Goal: Transaction & Acquisition: Book appointment/travel/reservation

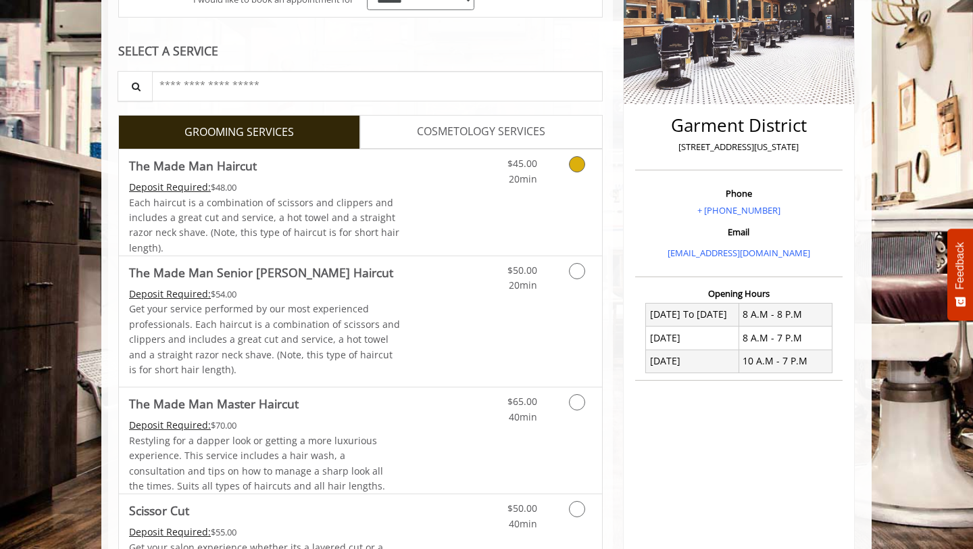
scroll to position [259, 0]
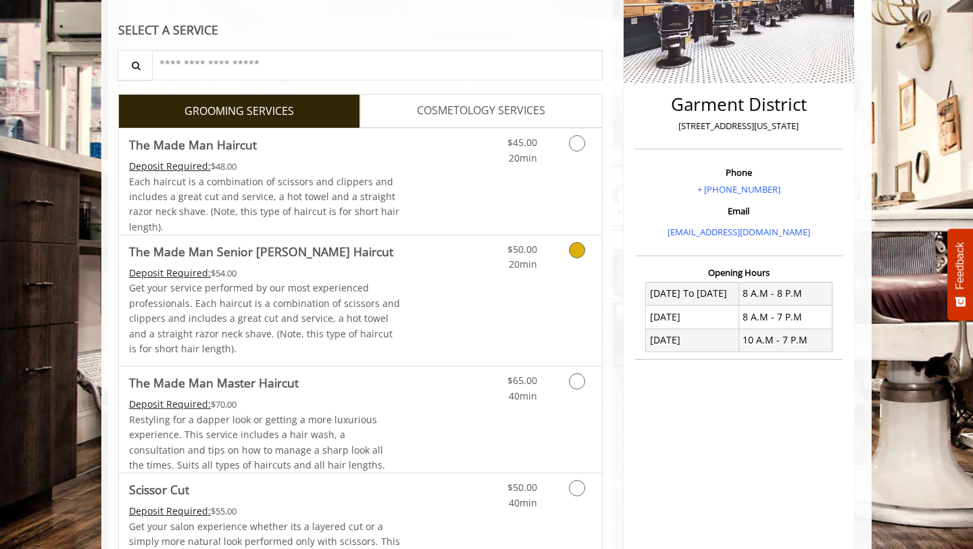
click at [456, 278] on link "Discounted Price" at bounding box center [441, 300] width 80 height 130
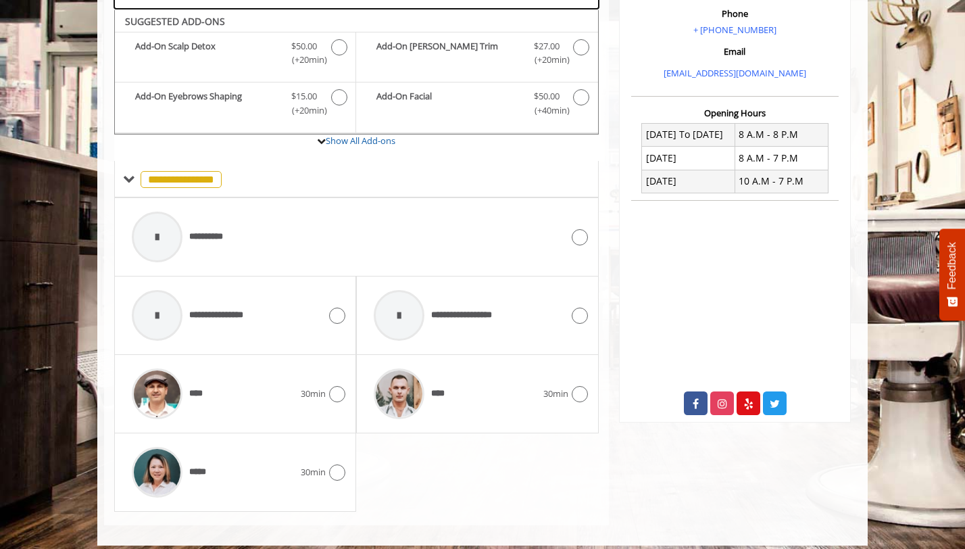
scroll to position [428, 0]
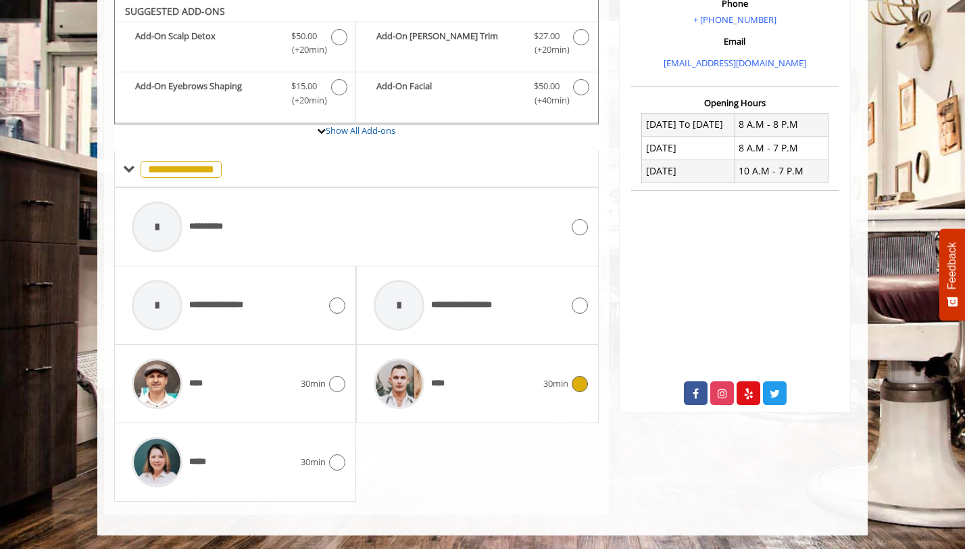
click at [532, 373] on div "****" at bounding box center [455, 383] width 176 height 64
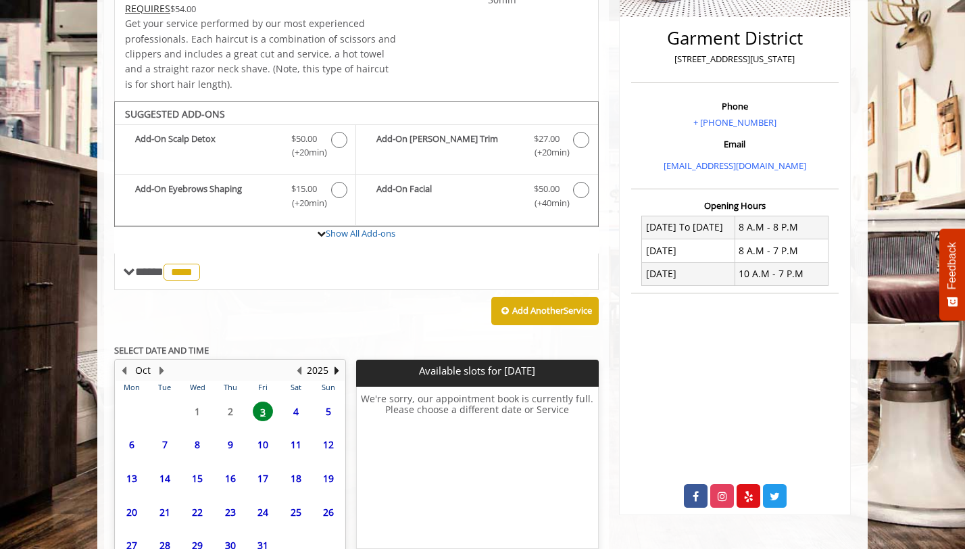
scroll to position [413, 0]
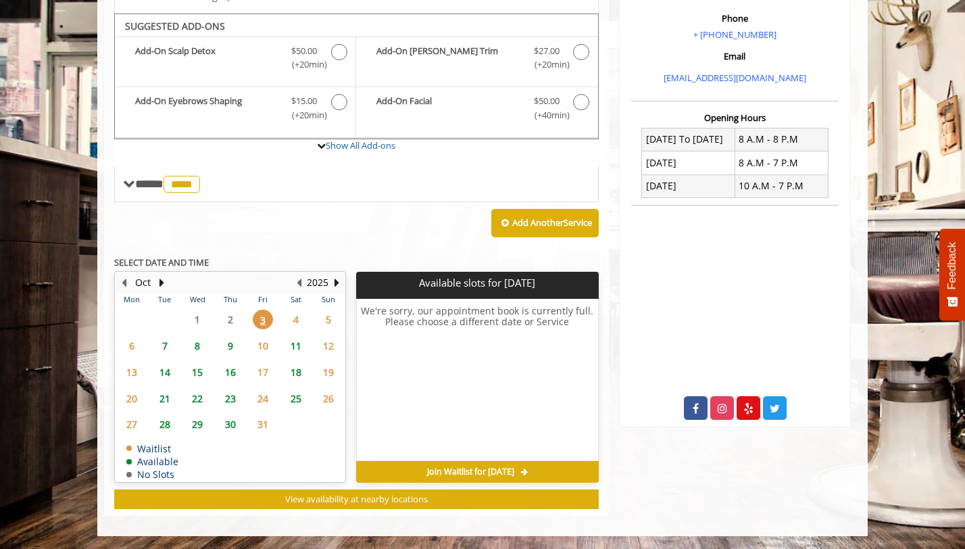
click at [166, 343] on span "7" at bounding box center [165, 346] width 20 height 20
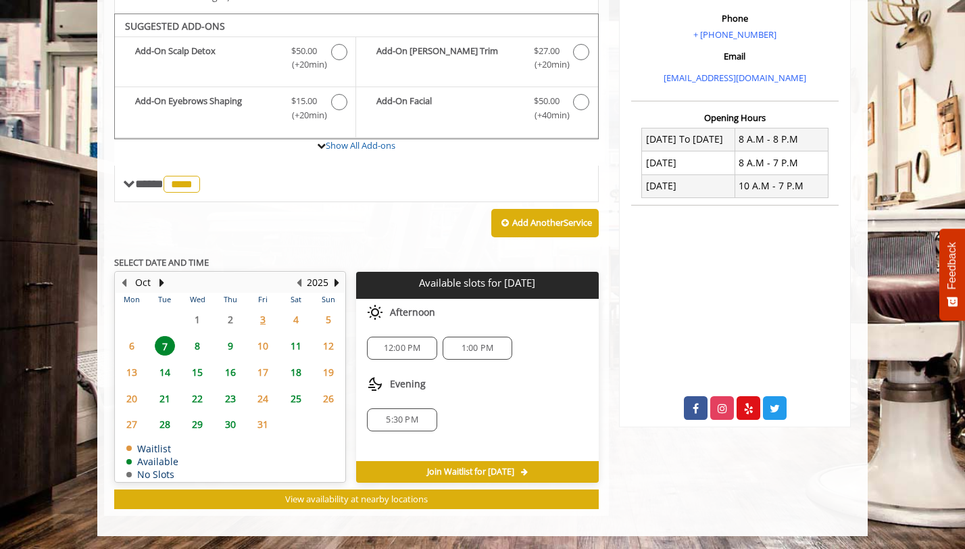
click at [201, 345] on span "8" at bounding box center [197, 346] width 20 height 20
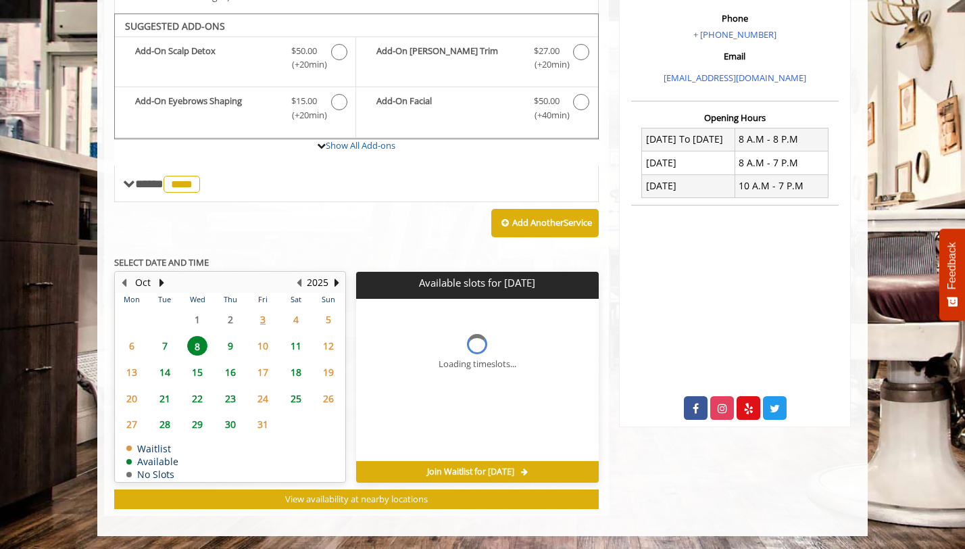
scroll to position [433, 0]
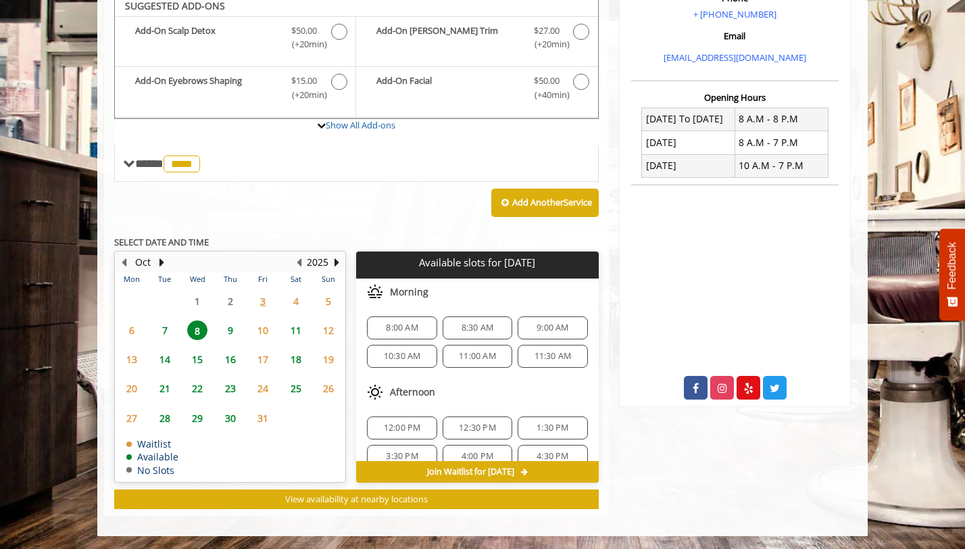
click at [230, 332] on span "9" at bounding box center [230, 330] width 20 height 20
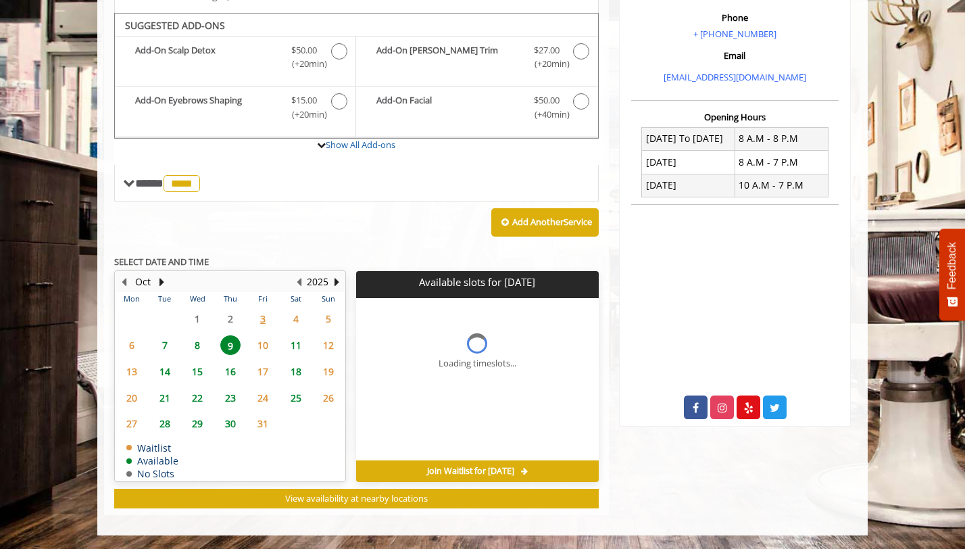
scroll to position [413, 0]
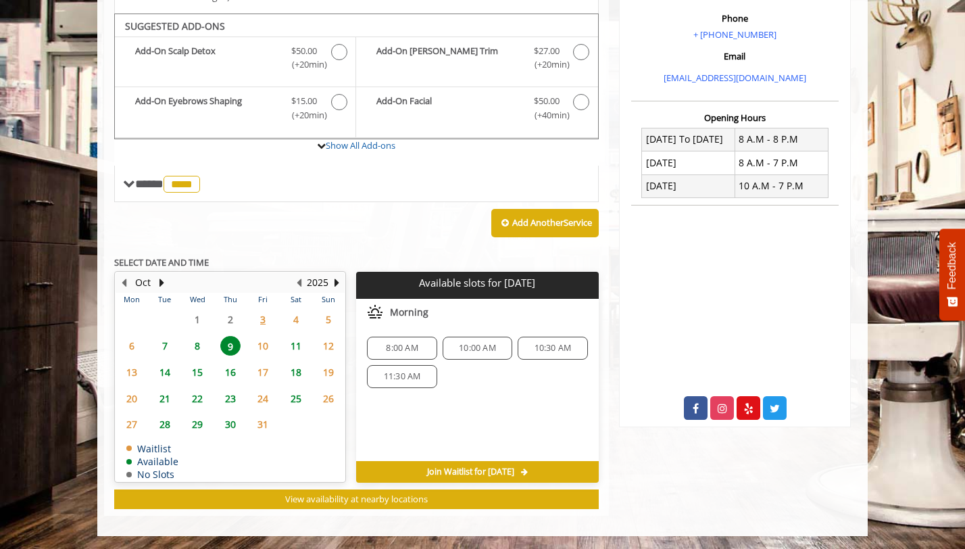
click at [294, 344] on span "11" at bounding box center [296, 346] width 20 height 20
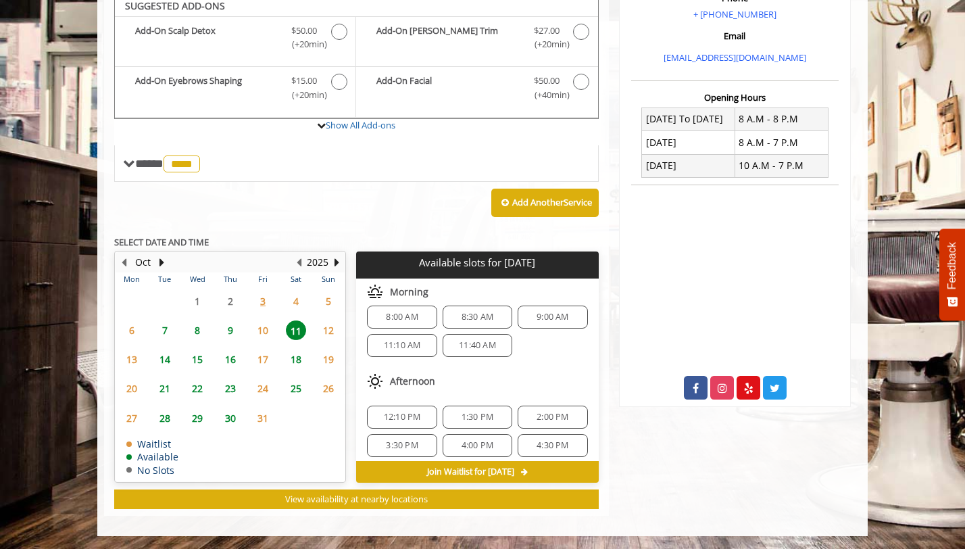
scroll to position [0, 0]
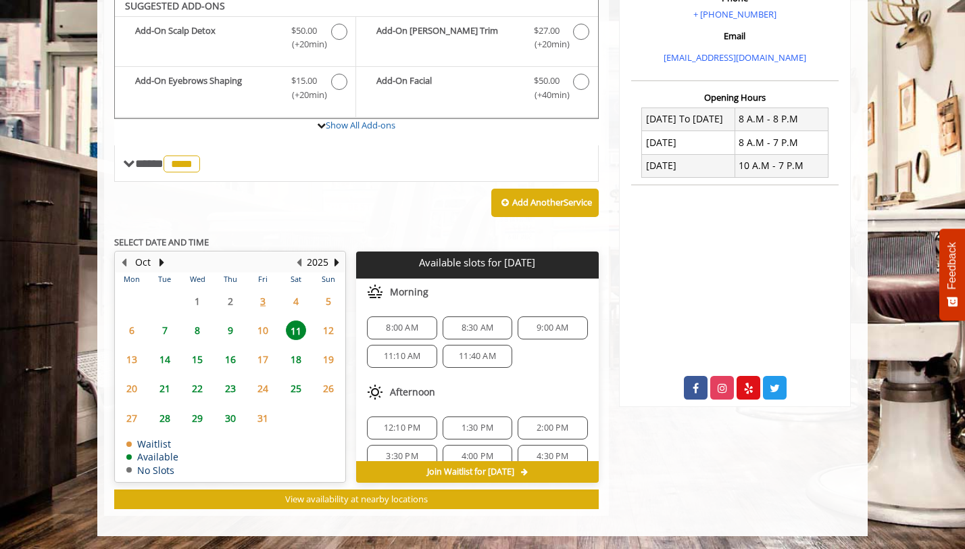
click at [167, 328] on span "7" at bounding box center [165, 330] width 20 height 20
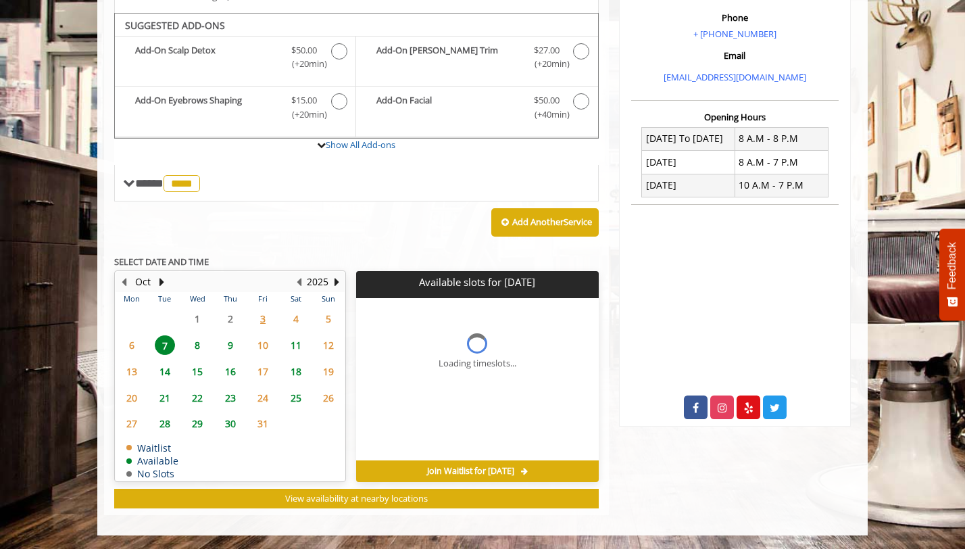
scroll to position [413, 0]
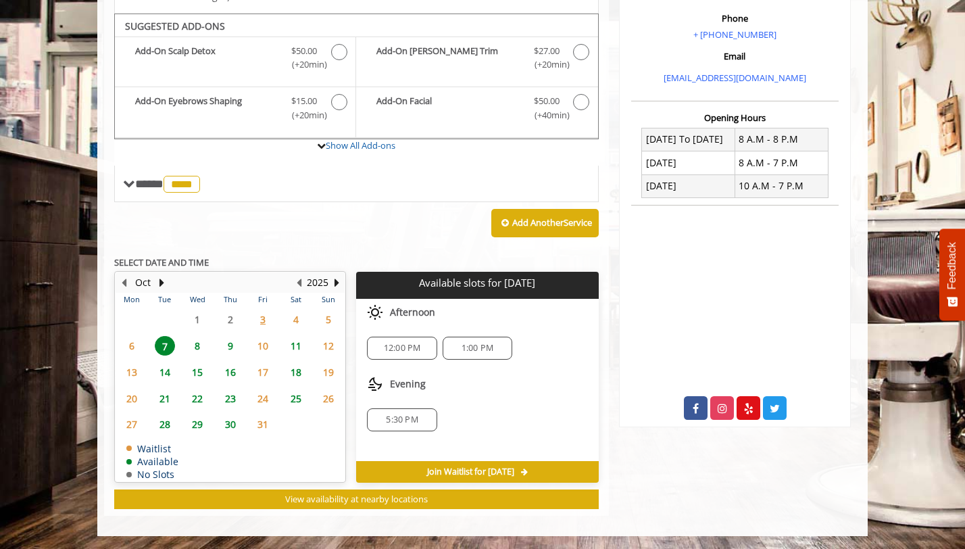
click at [401, 416] on span "5:30 PM" at bounding box center [402, 419] width 32 height 11
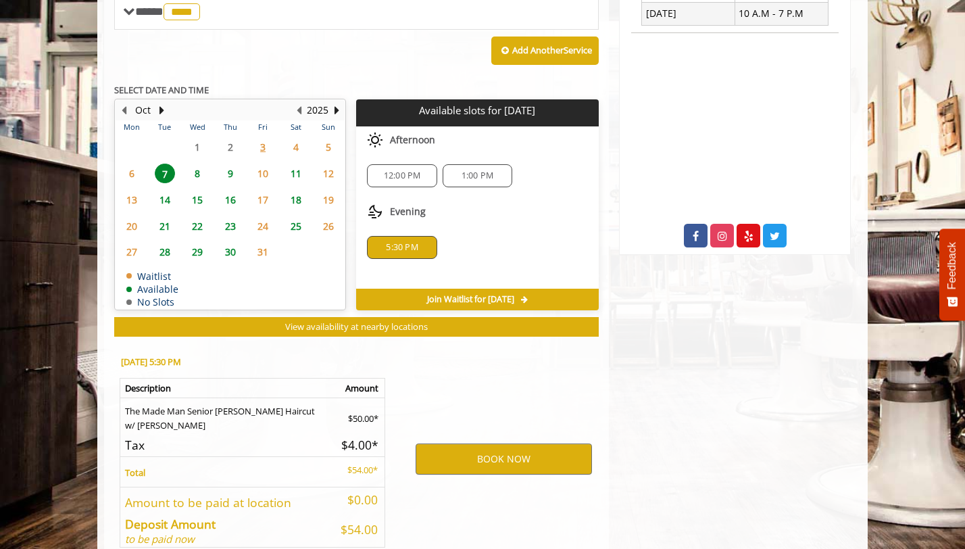
scroll to position [657, 0]
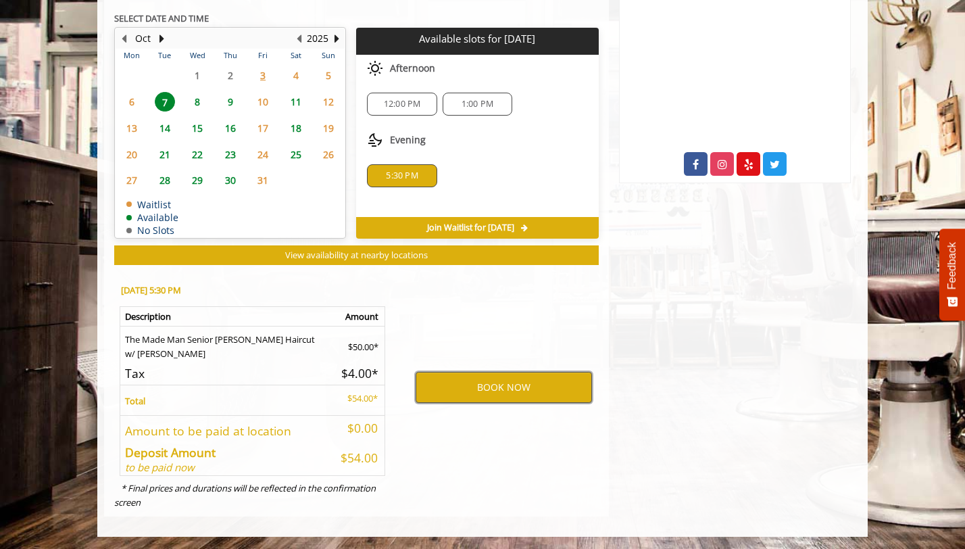
click at [491, 387] on button "BOOK NOW" at bounding box center [503, 387] width 176 height 31
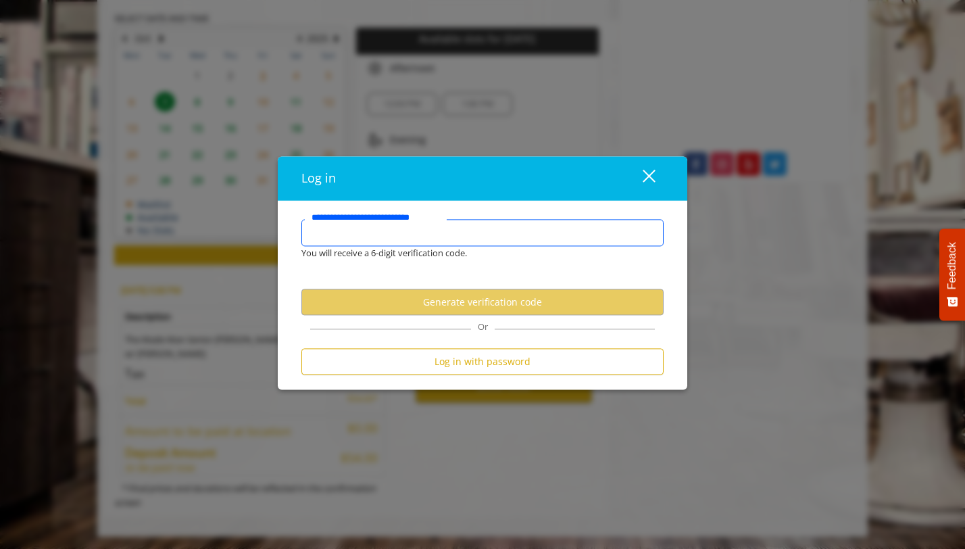
click at [442, 235] on input "**********" at bounding box center [482, 233] width 362 height 27
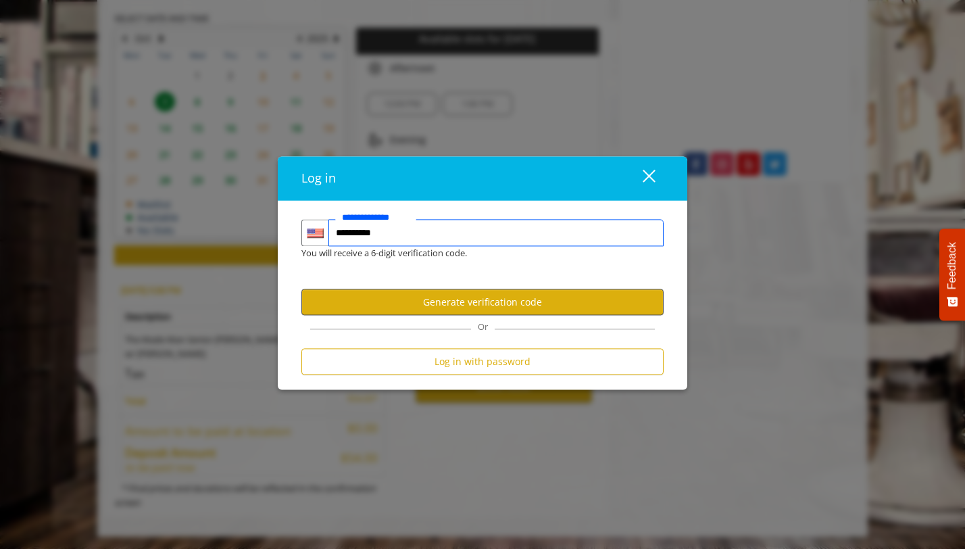
type input "**********"
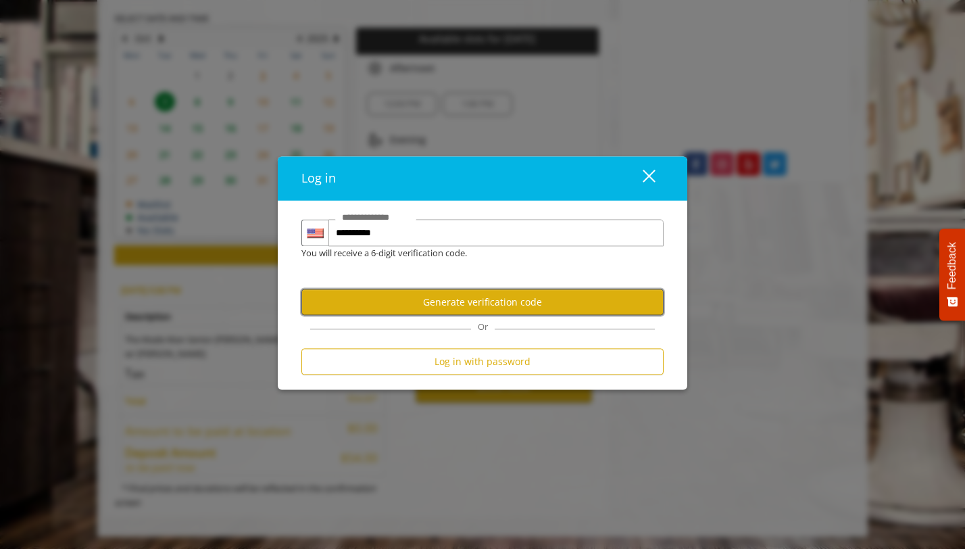
click at [460, 298] on button "Generate verification code" at bounding box center [482, 301] width 362 height 26
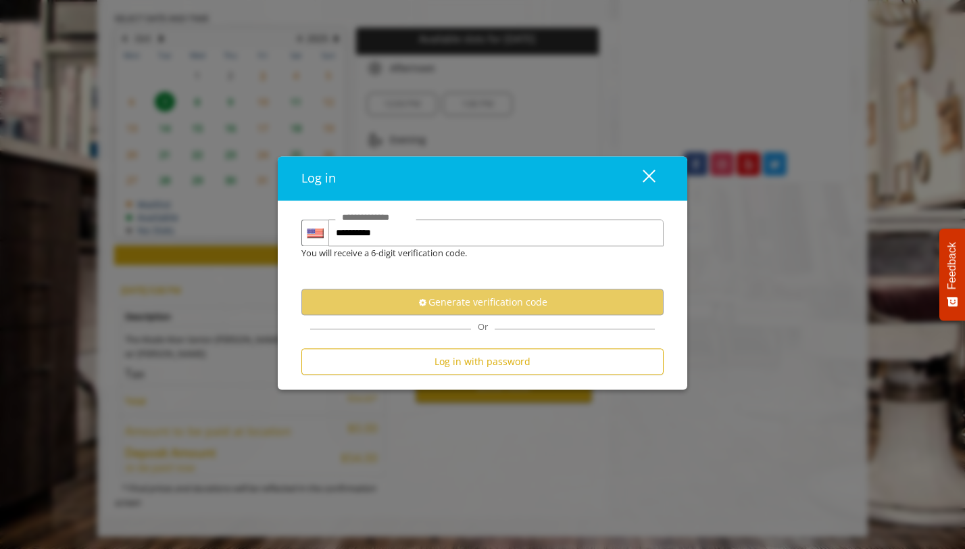
scroll to position [0, 0]
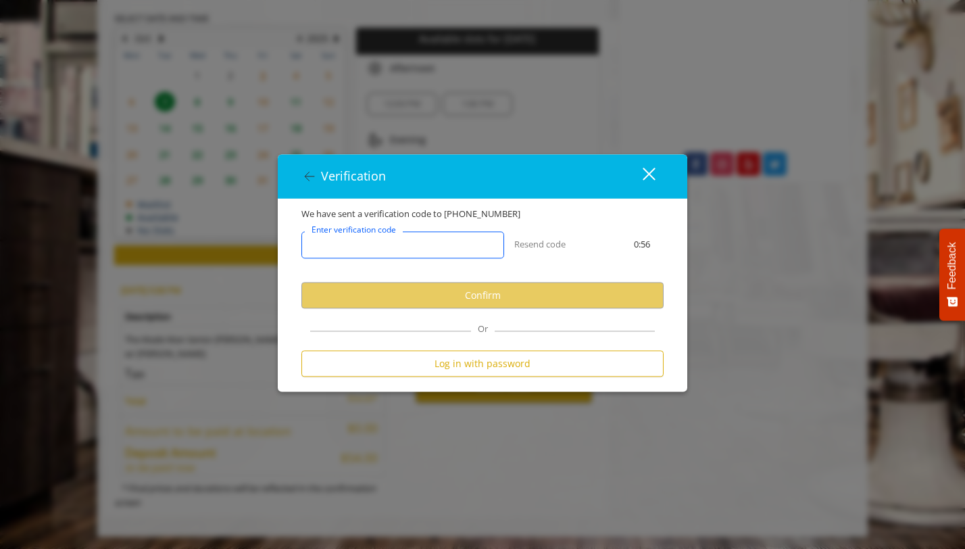
click at [423, 243] on input "Enter verification code" at bounding box center [402, 244] width 203 height 27
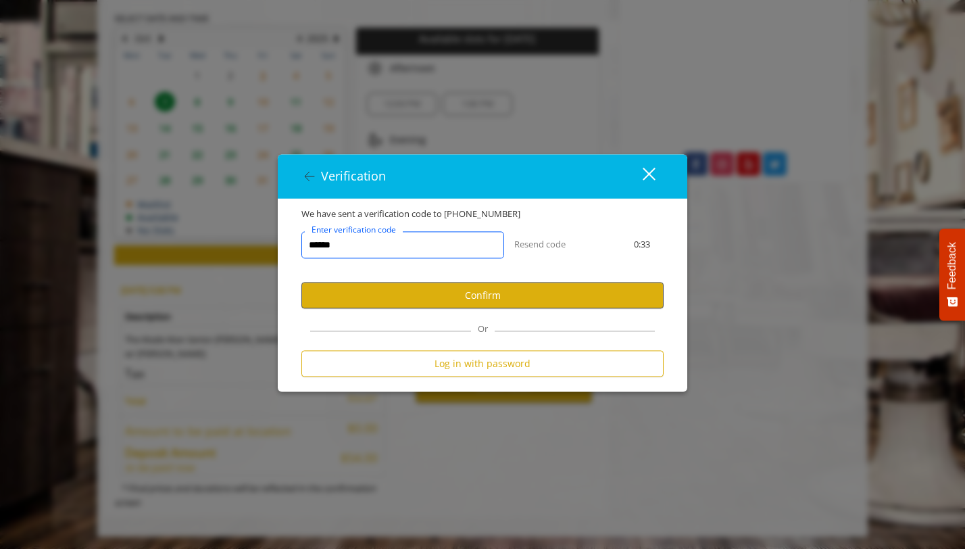
type input "******"
click at [480, 301] on button "Confirm" at bounding box center [482, 295] width 362 height 26
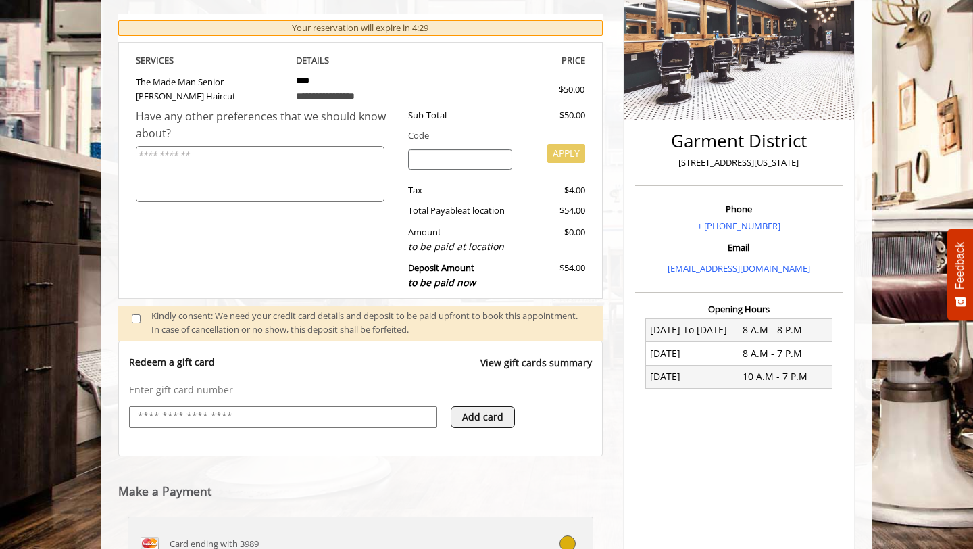
scroll to position [474, 0]
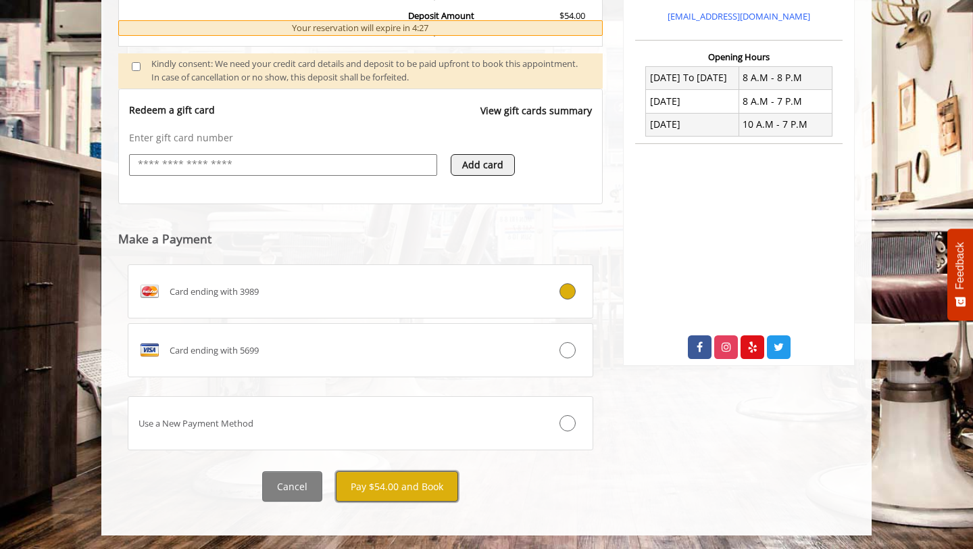
click at [390, 480] on button "Pay $54.00 and Book" at bounding box center [397, 486] width 122 height 30
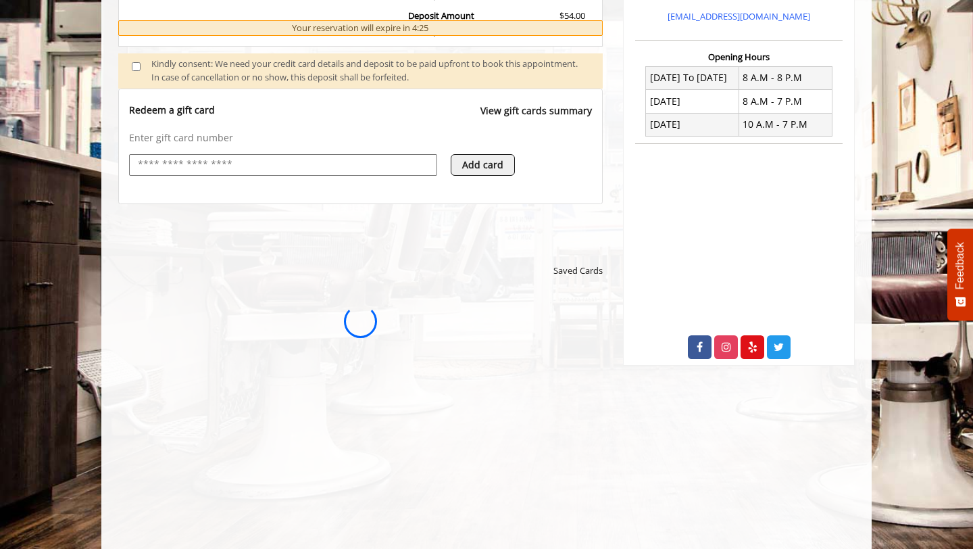
scroll to position [0, 0]
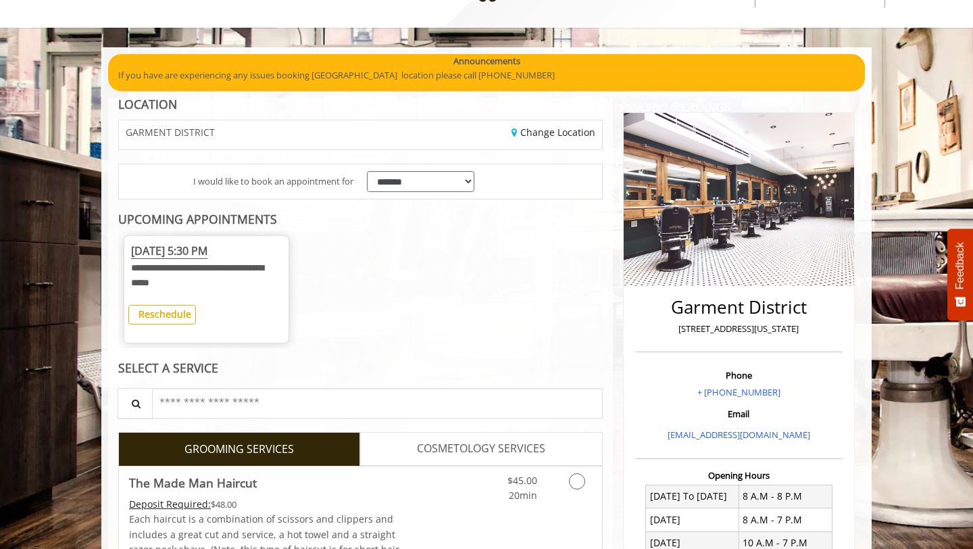
scroll to position [59, 0]
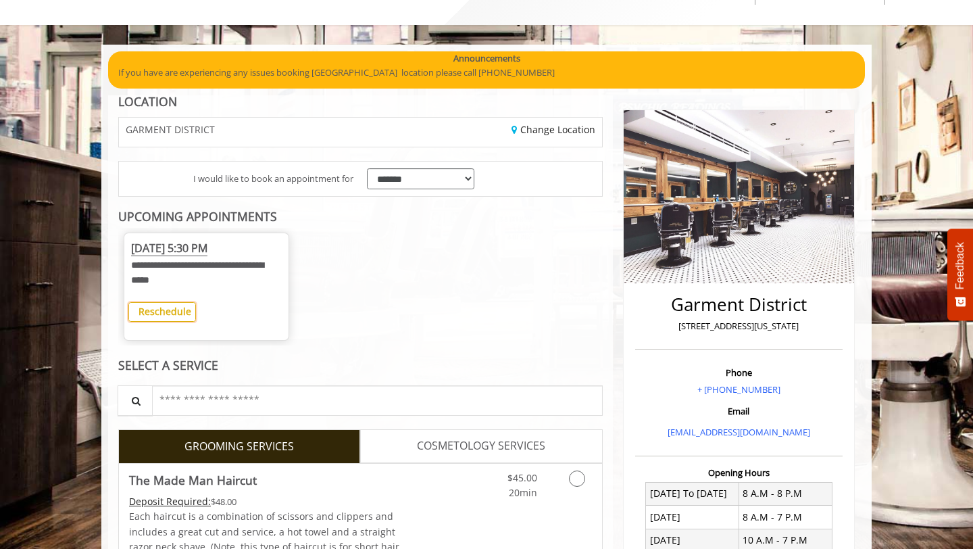
click at [175, 307] on b "Reschedule" at bounding box center [164, 311] width 53 height 13
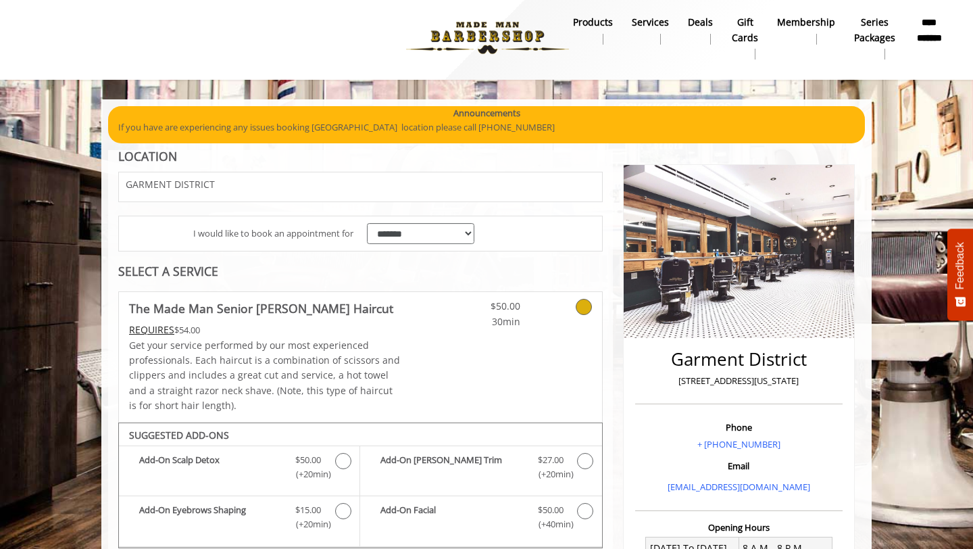
scroll to position [0, 0]
